Goal: Check status

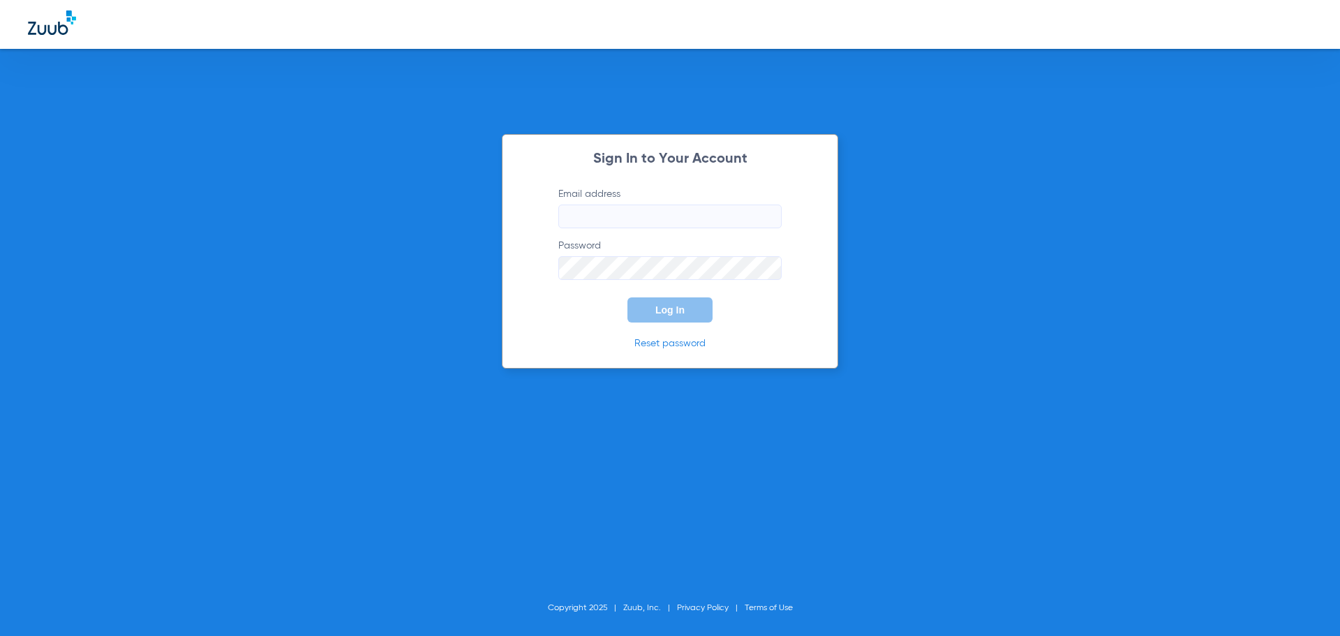
click at [594, 221] on input "Email address" at bounding box center [669, 216] width 223 height 24
type input "[EMAIL_ADDRESS][DOMAIN_NAME]"
click at [712, 342] on p "Reset password" at bounding box center [669, 343] width 265 height 14
click at [687, 298] on button "Log In" at bounding box center [669, 309] width 85 height 25
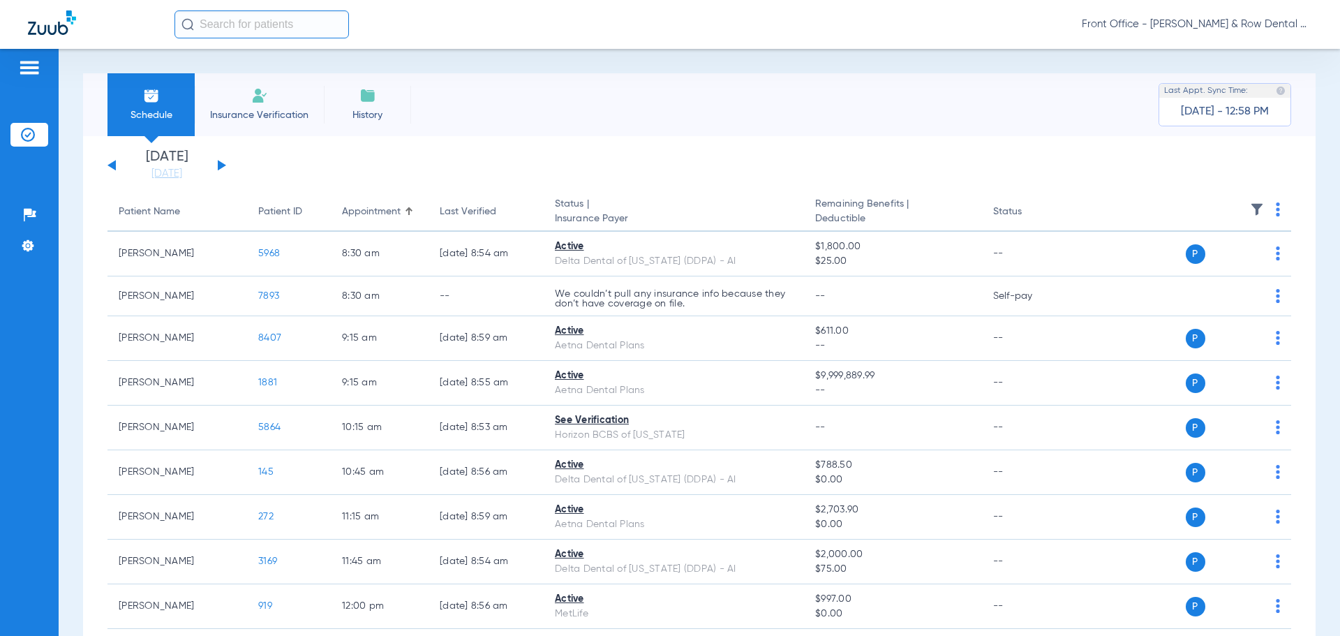
click at [218, 165] on button at bounding box center [222, 165] width 8 height 10
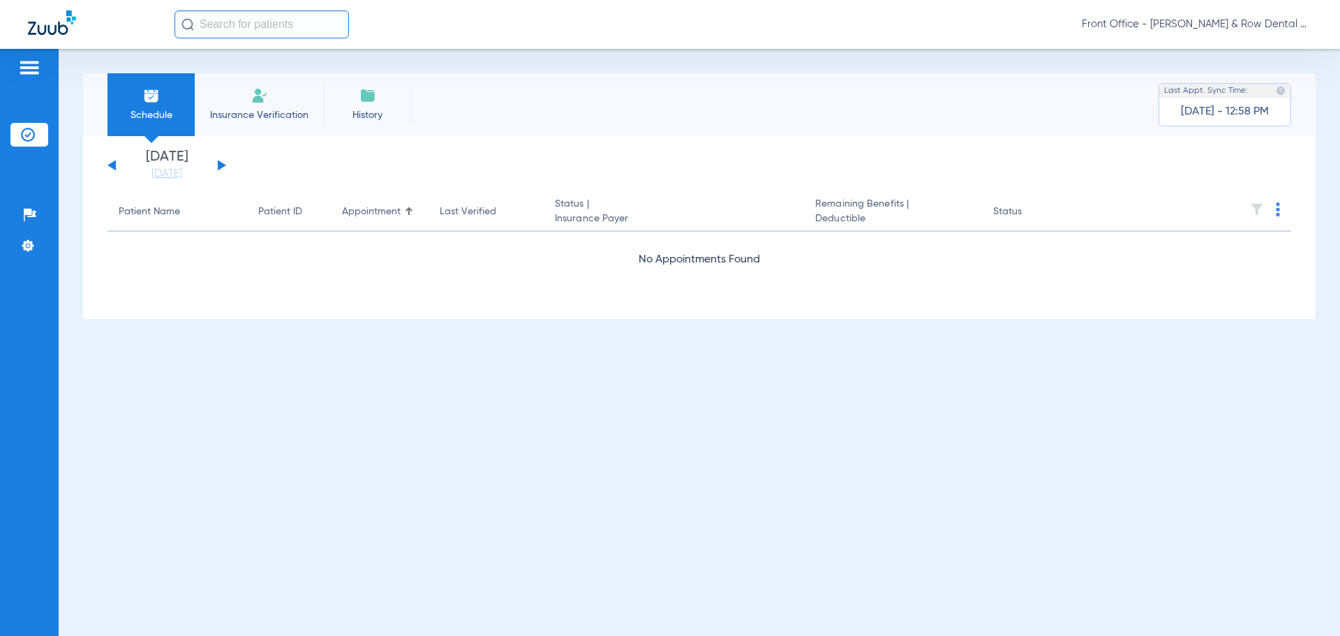
click at [220, 165] on button at bounding box center [222, 165] width 8 height 10
click at [220, 163] on button at bounding box center [222, 165] width 8 height 10
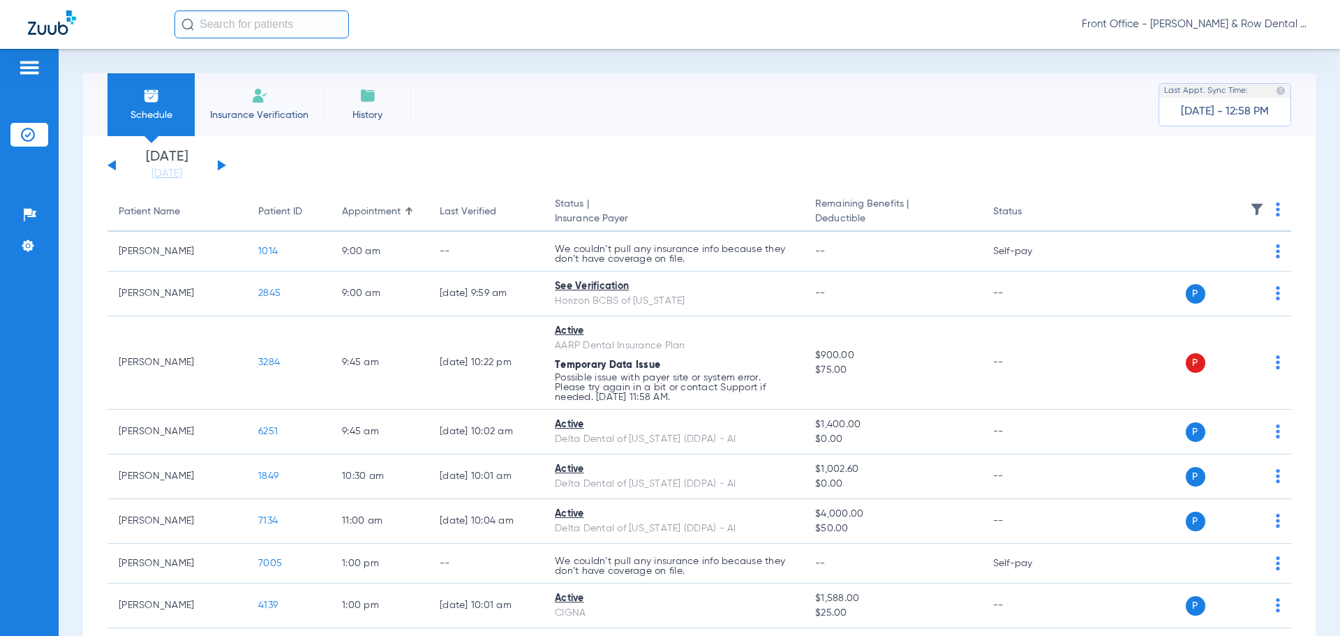
click at [220, 163] on button at bounding box center [222, 165] width 8 height 10
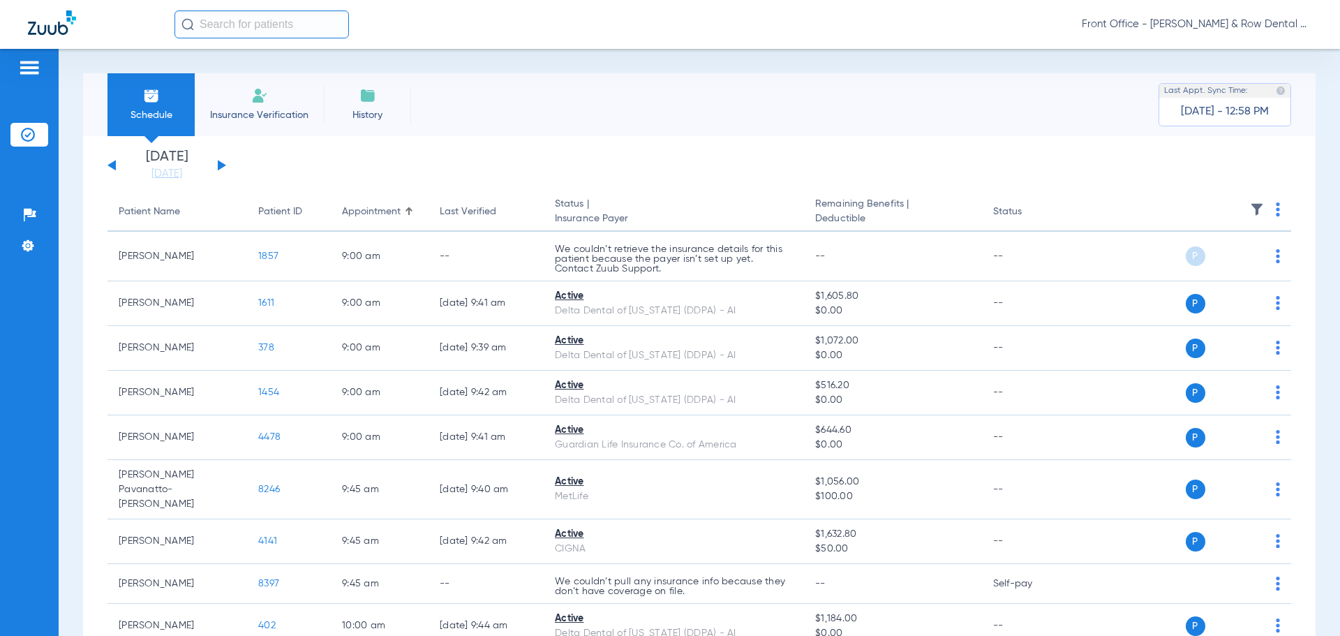
click at [220, 163] on button at bounding box center [222, 165] width 8 height 10
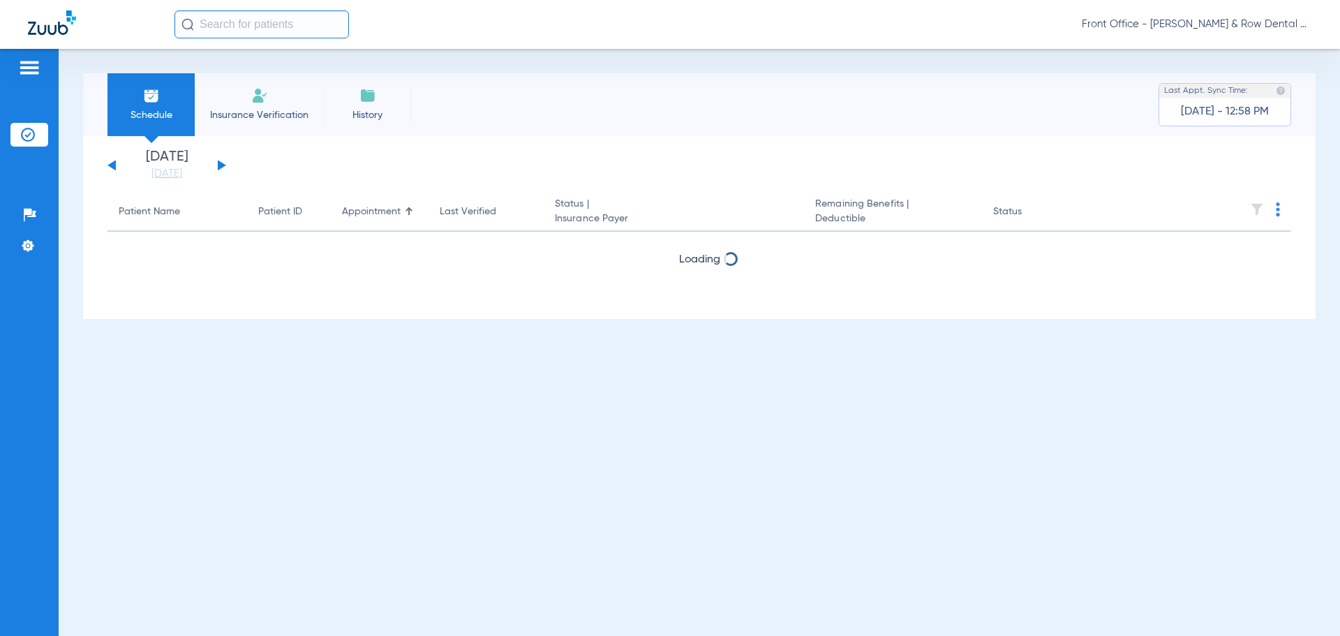
click at [220, 163] on button at bounding box center [222, 165] width 8 height 10
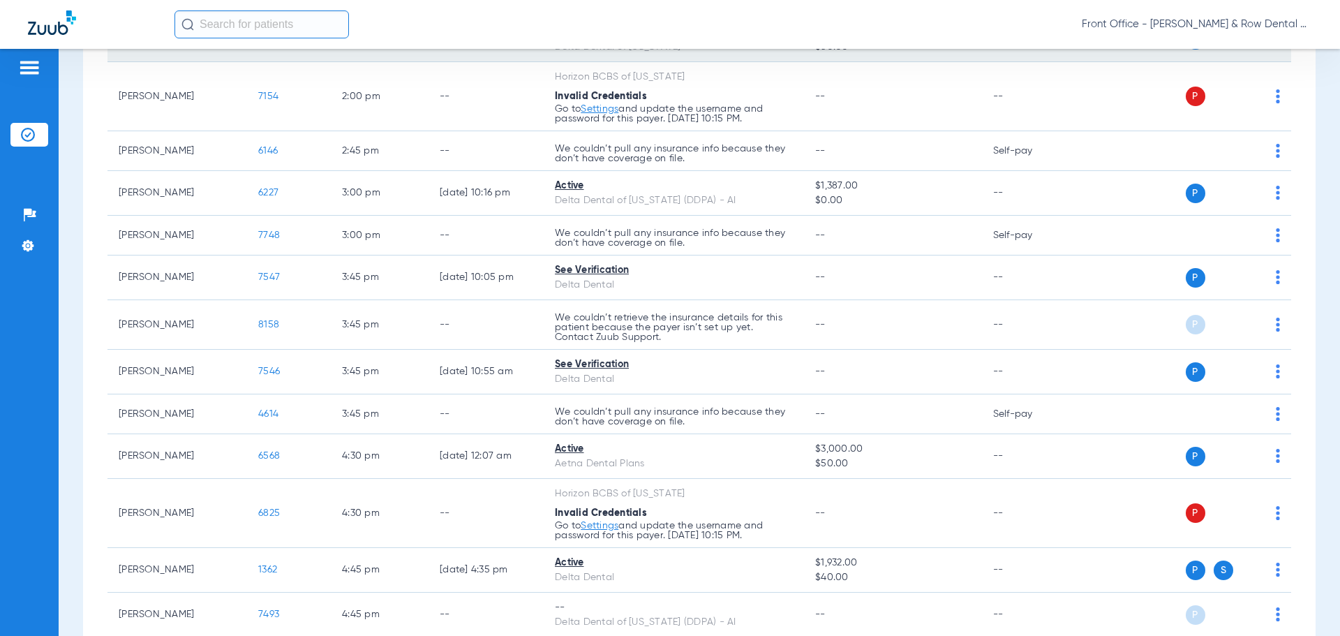
scroll to position [1116, 0]
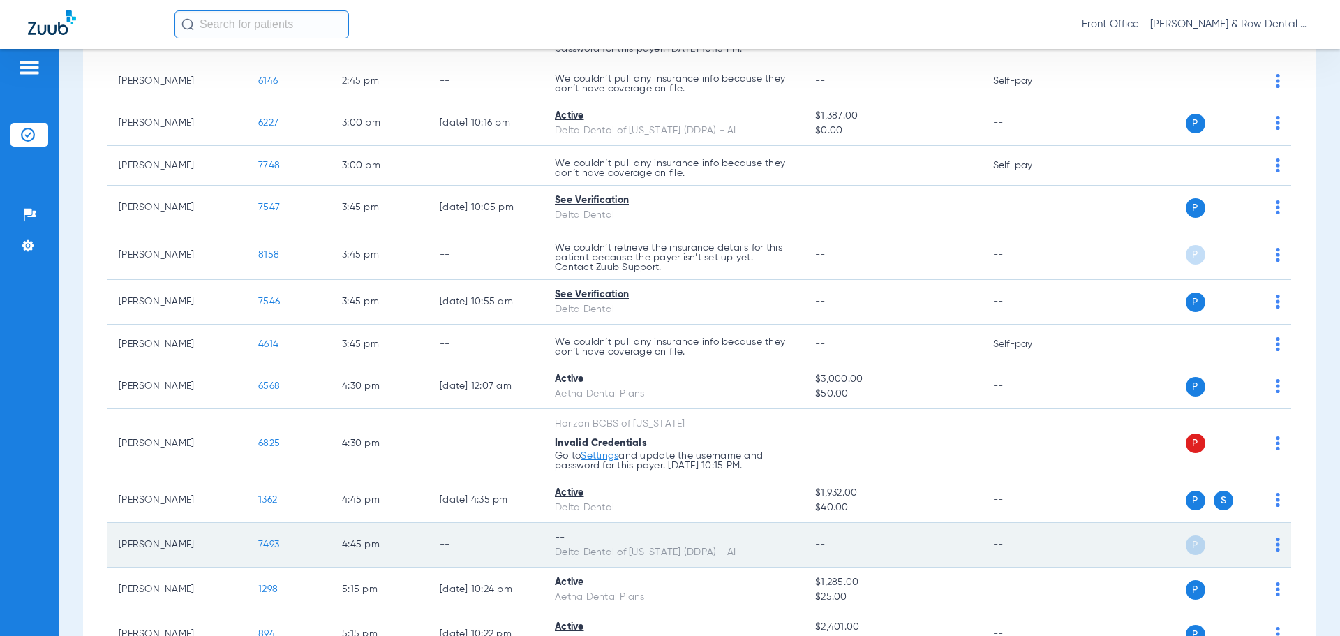
click at [1275, 542] on img at bounding box center [1277, 544] width 4 height 14
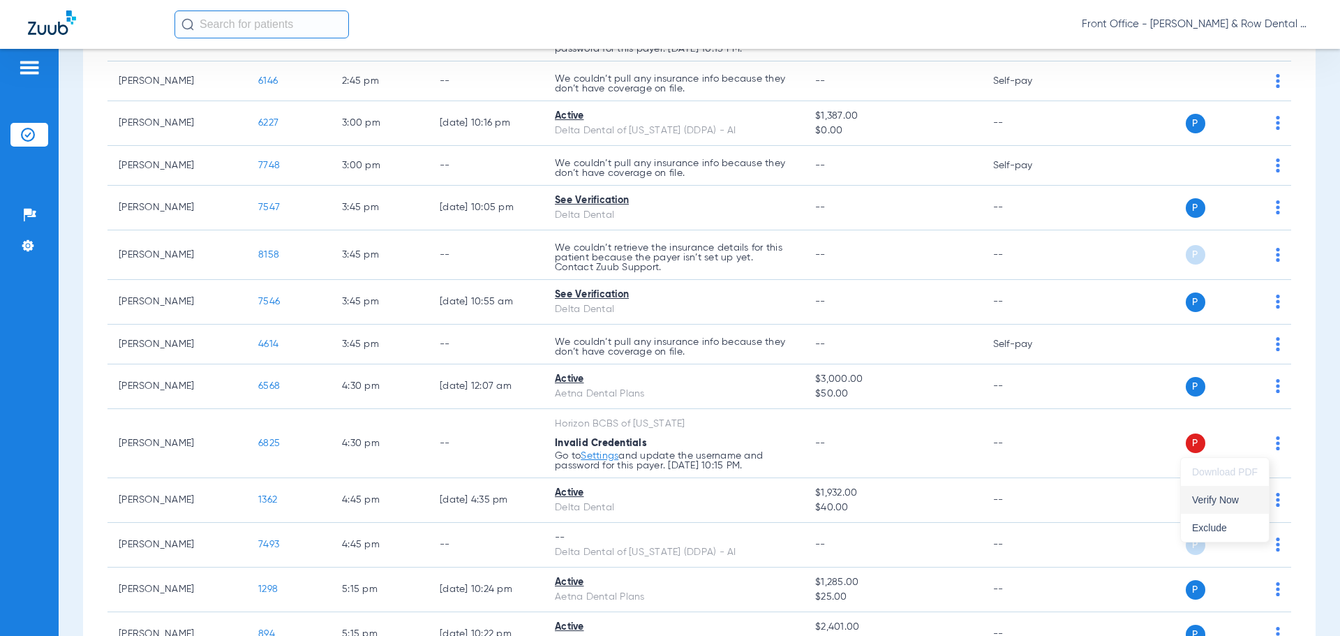
click at [1221, 500] on span "Verify Now" at bounding box center [1225, 500] width 66 height 10
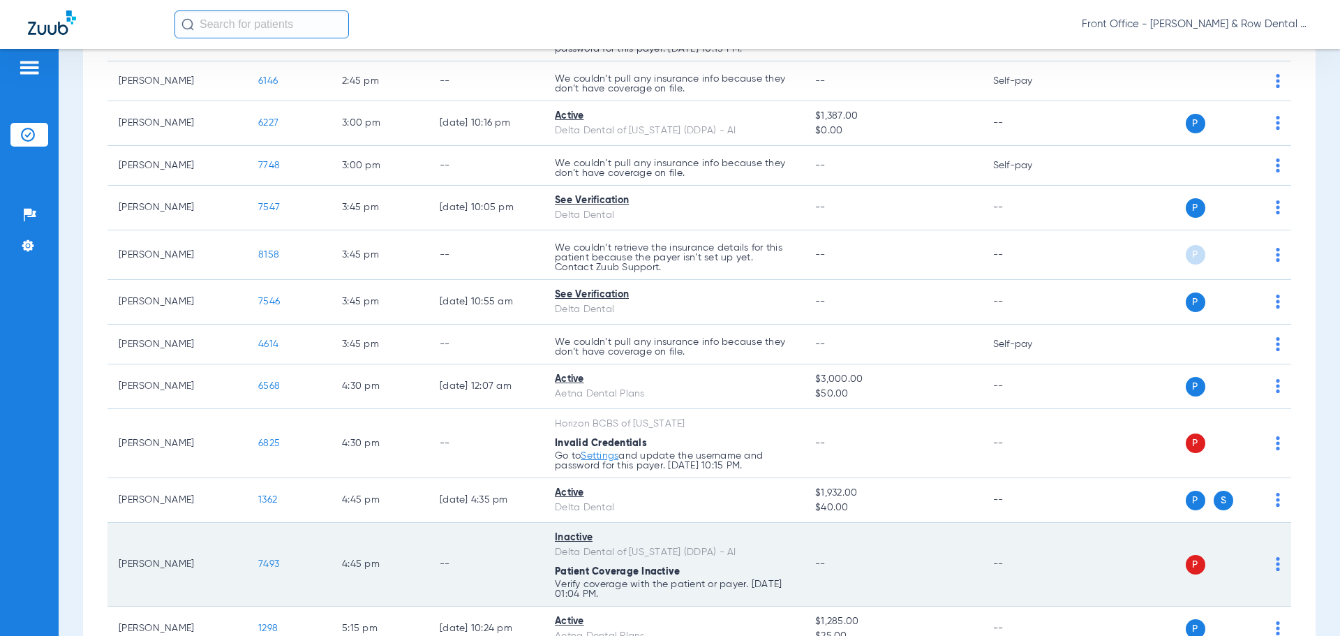
click at [272, 561] on span "7493" at bounding box center [268, 564] width 21 height 10
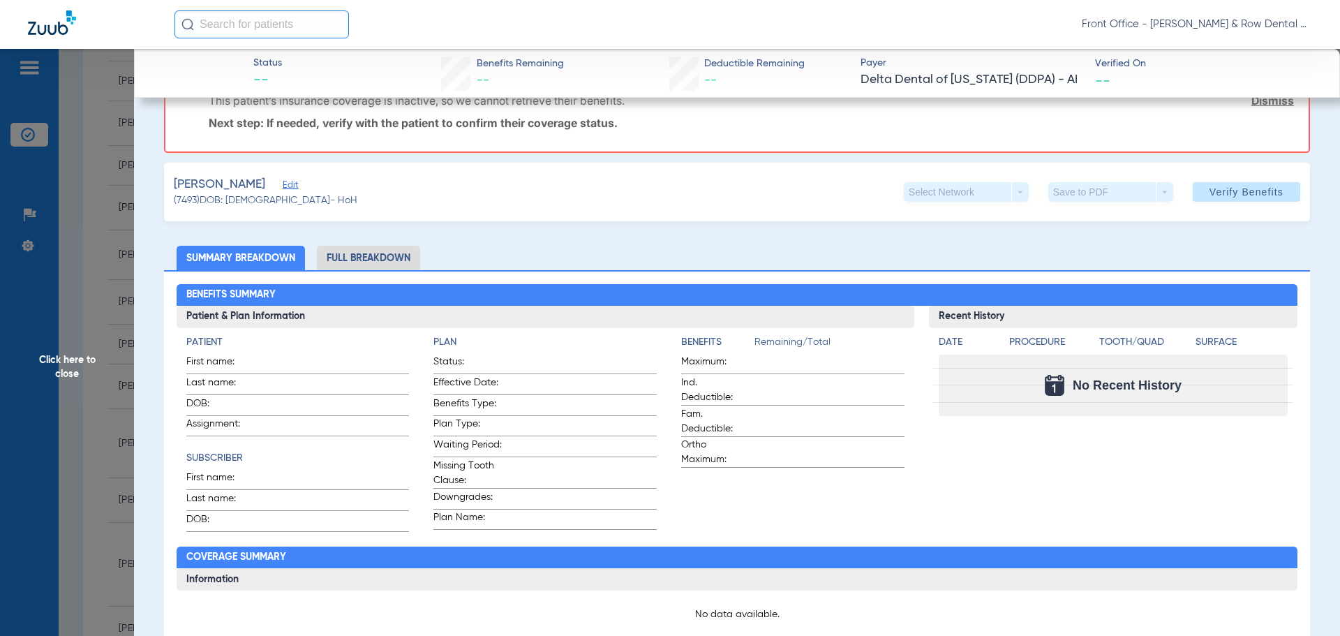
scroll to position [0, 0]
